Goal: Information Seeking & Learning: Learn about a topic

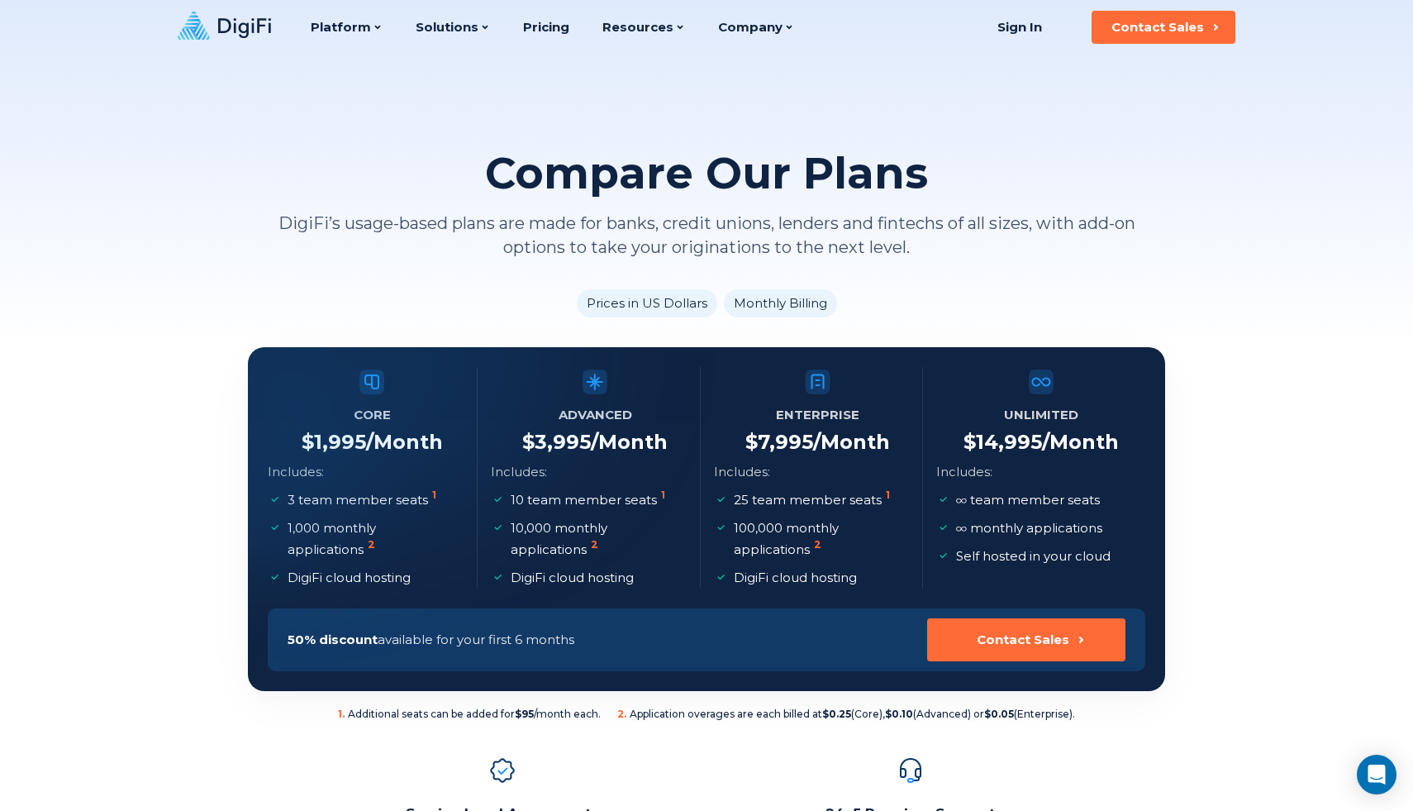
click at [53, 183] on div "Compare Our Plans DigiFi’s usage-based plans are made for banks, credit unions,…" at bounding box center [706, 173] width 1413 height 347
click at [266, 12] on icon at bounding box center [224, 26] width 93 height 28
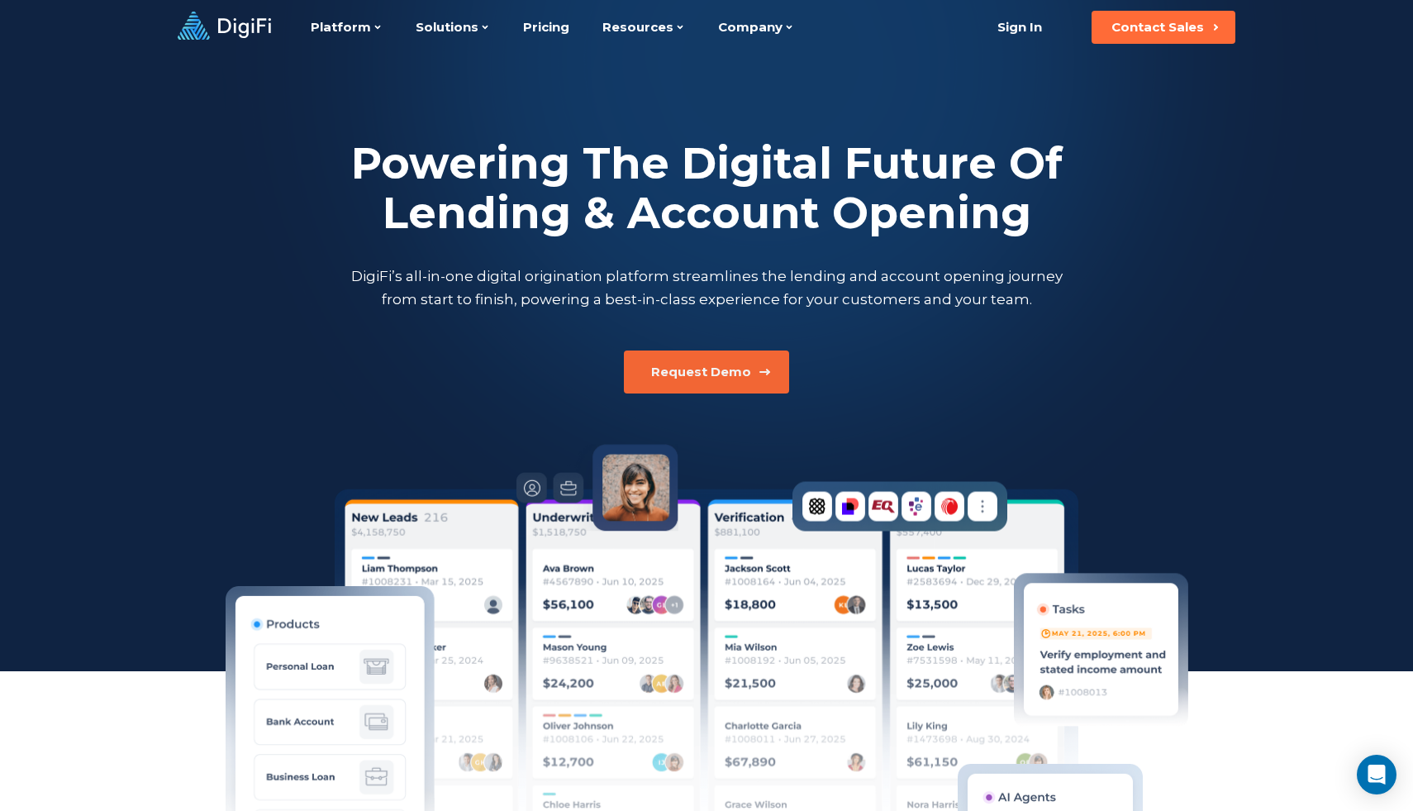
click at [734, 380] on button "Request Demo" at bounding box center [706, 371] width 165 height 43
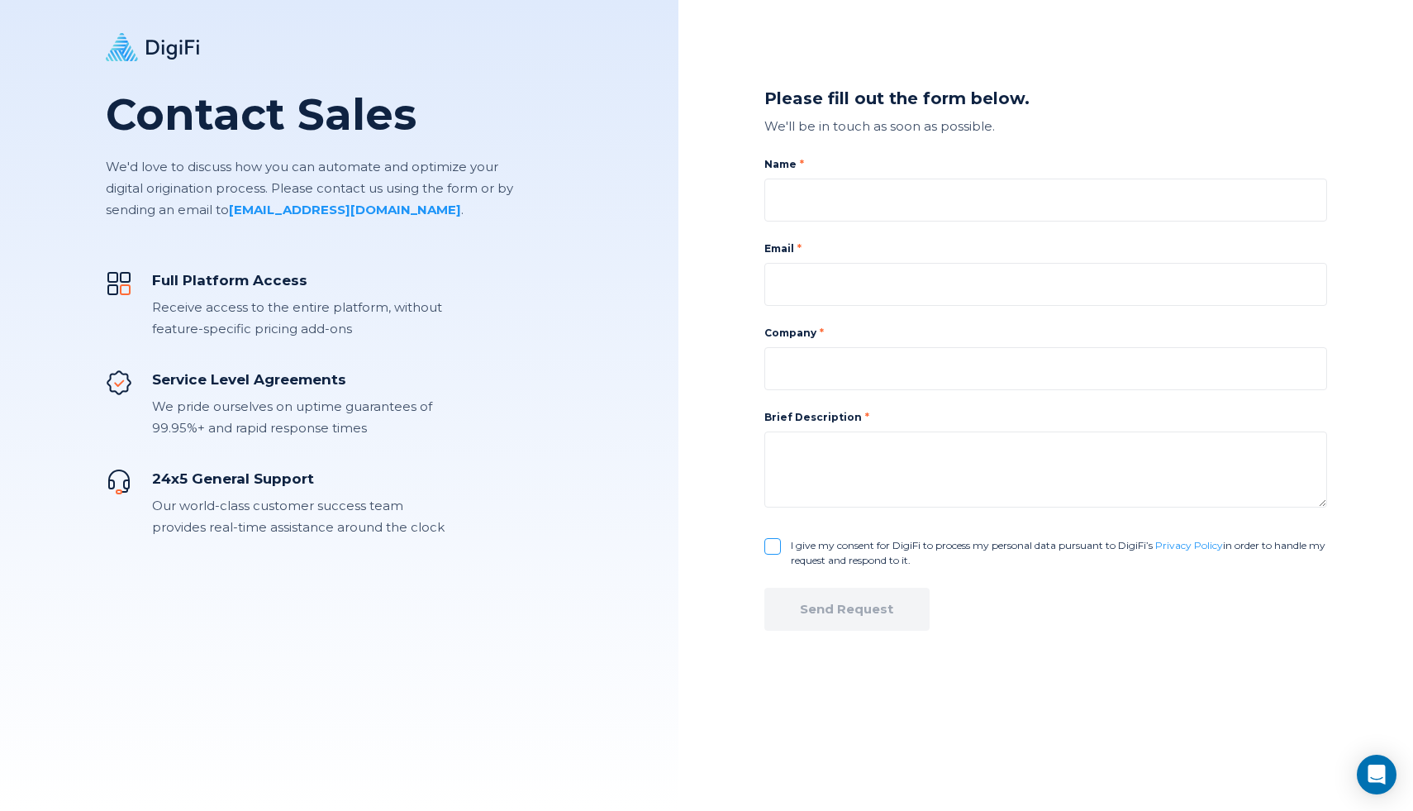
click at [126, 41] on icon at bounding box center [121, 41] width 13 height 2
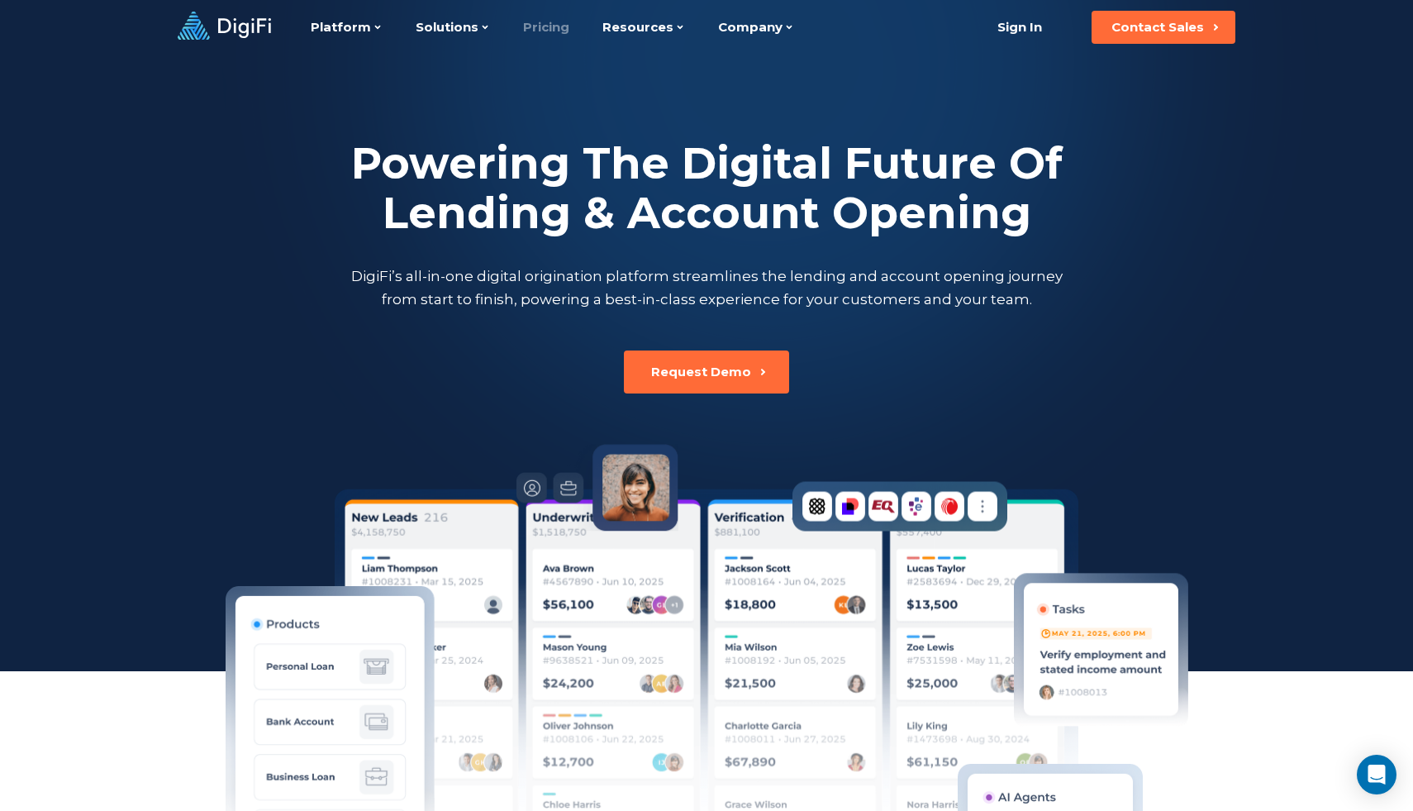
click at [550, 28] on link "Pricing" at bounding box center [546, 27] width 46 height 55
